Goal: Task Accomplishment & Management: Use online tool/utility

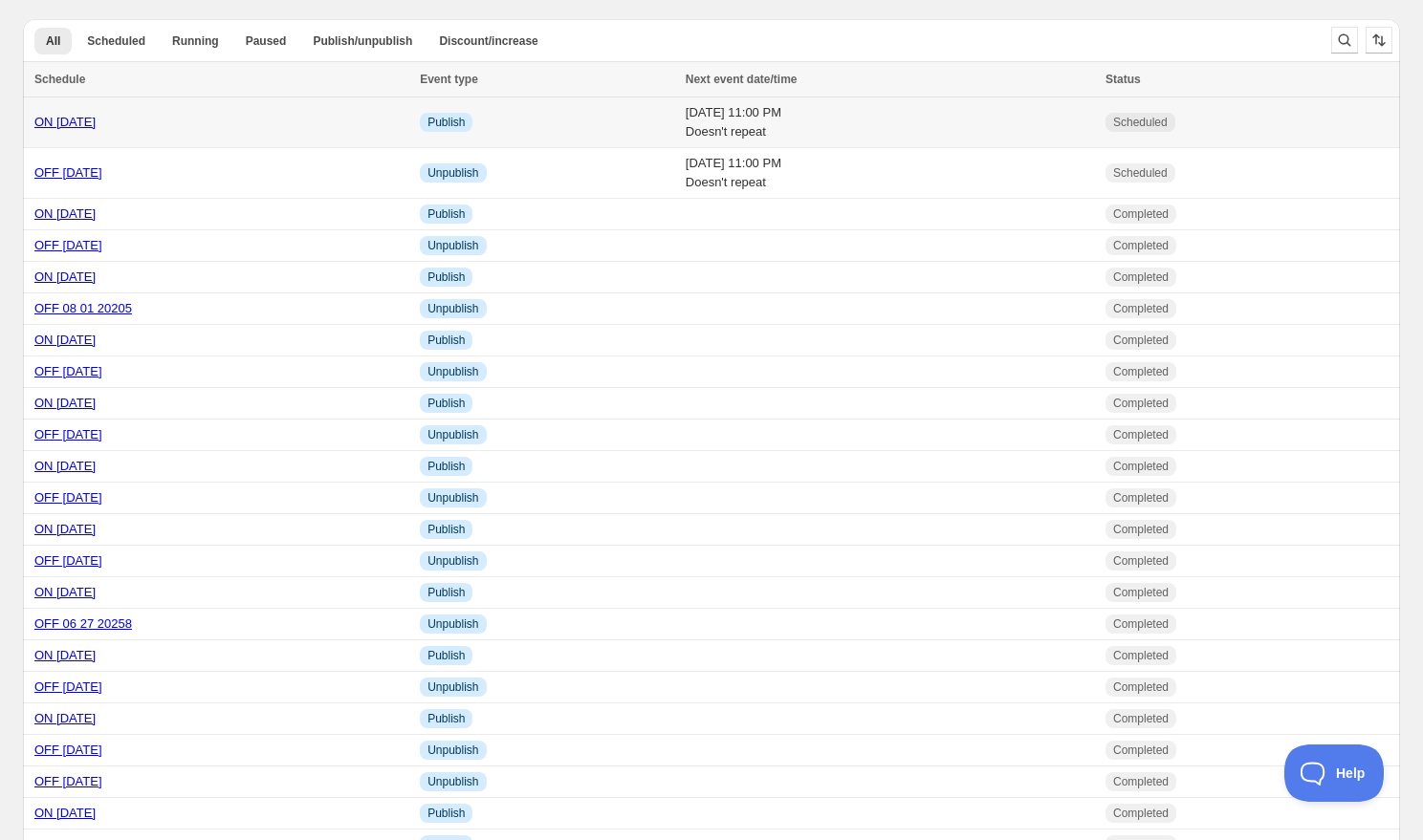
click at [95, 123] on link "ON 08 15 2025" at bounding box center [66, 121] width 62 height 14
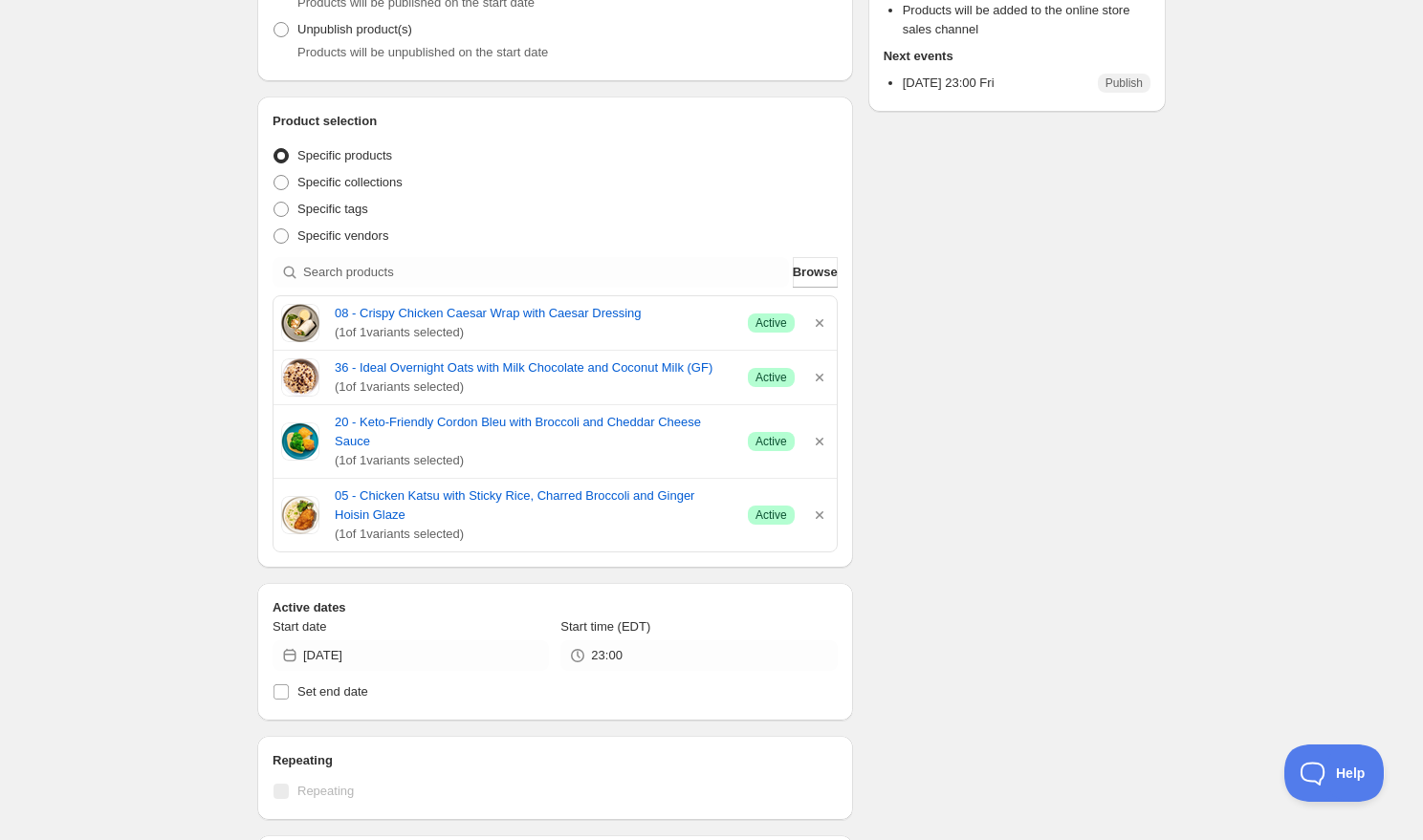
scroll to position [289, 0]
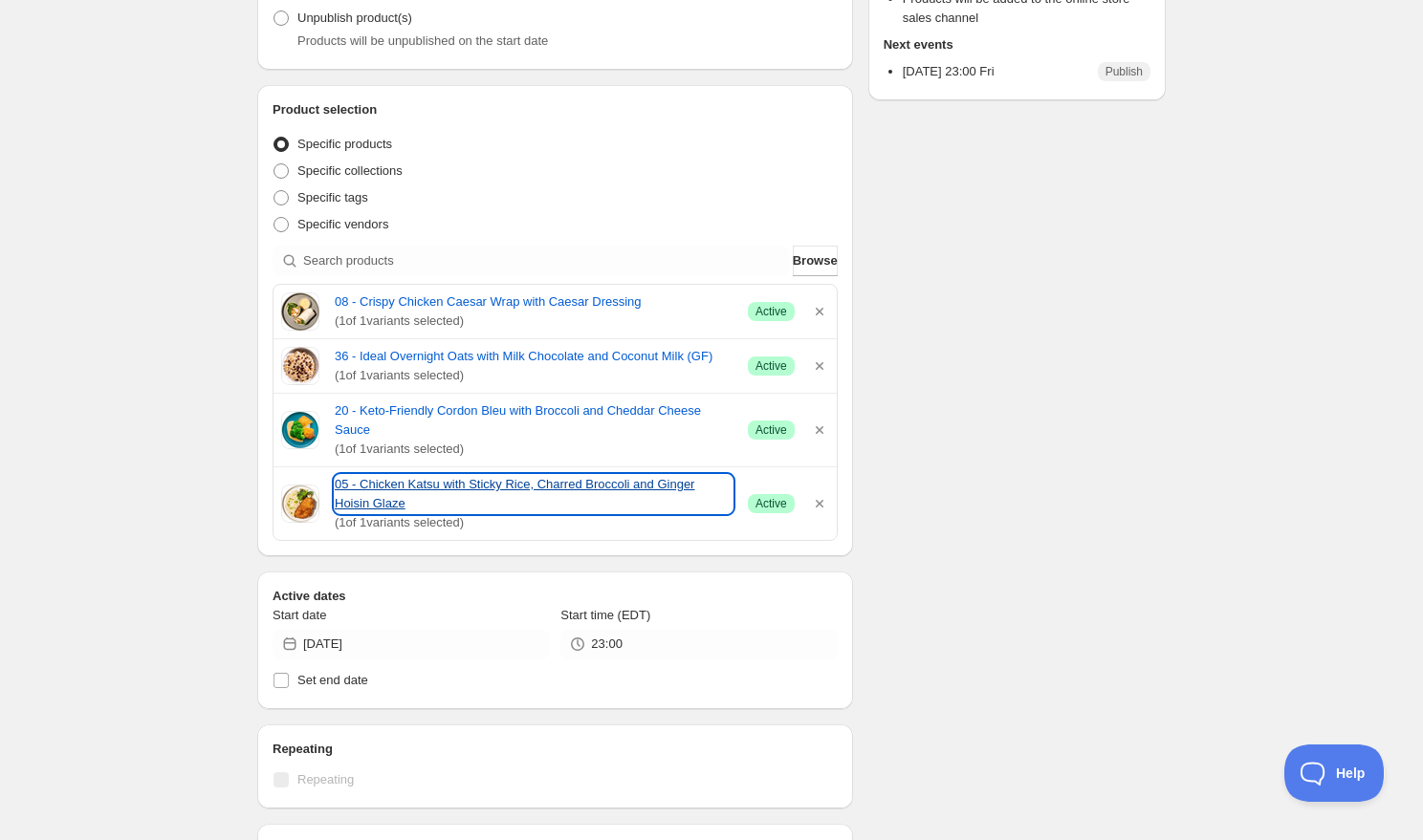
click at [383, 505] on link "05 - Chicken Katsu with Sticky Rice, Charred Broccoli and Ginger Hoisin Glaze" at bounding box center [534, 494] width 398 height 38
